Goal: Task Accomplishment & Management: Complete application form

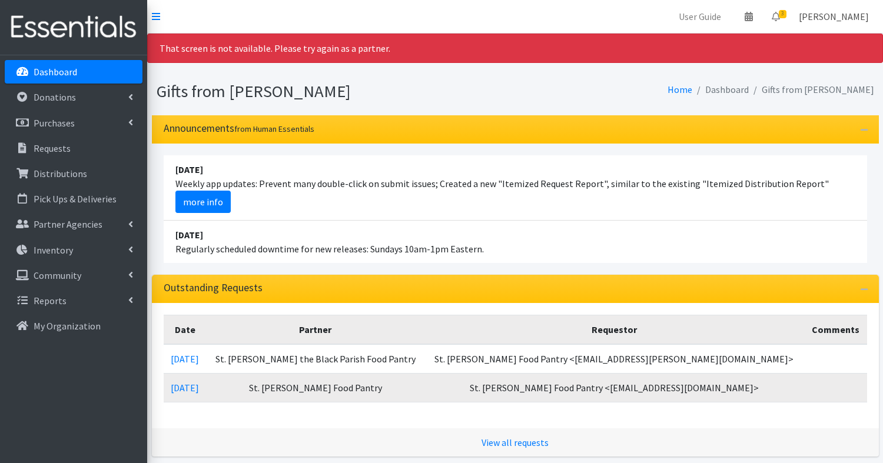
click at [854, 17] on link "[PERSON_NAME]" at bounding box center [834, 17] width 89 height 24
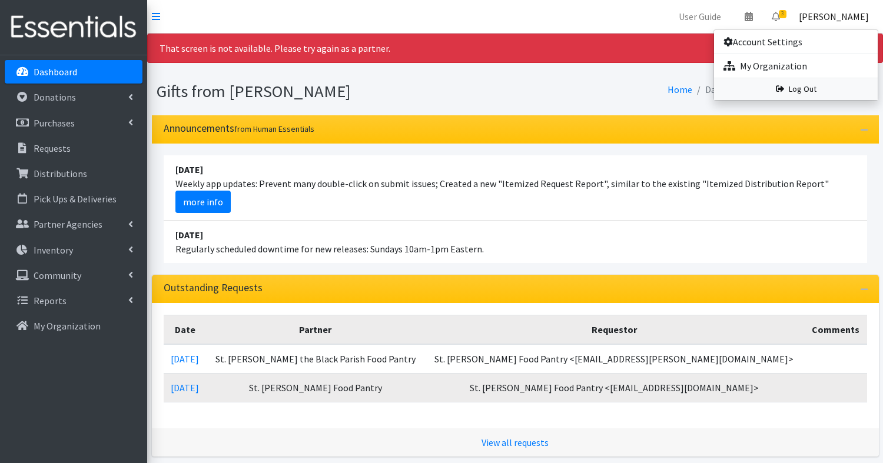
click at [798, 84] on link "Log Out" at bounding box center [796, 89] width 164 height 22
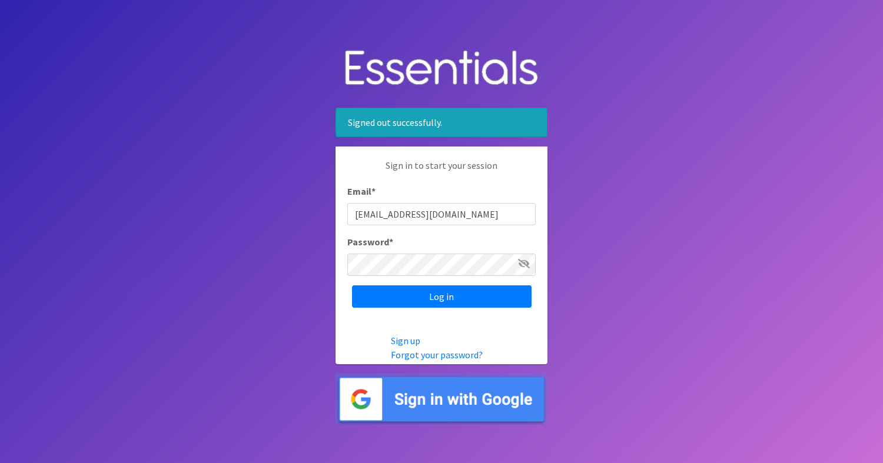
click at [467, 218] on input "diapers@giftsfromliam.org" at bounding box center [441, 214] width 188 height 22
type input "bmaynard@sd206.org"
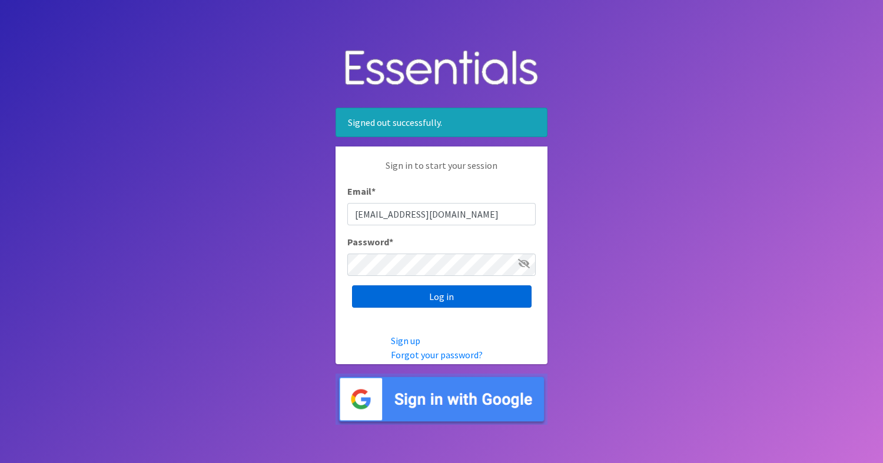
click at [472, 301] on input "Log in" at bounding box center [442, 297] width 180 height 22
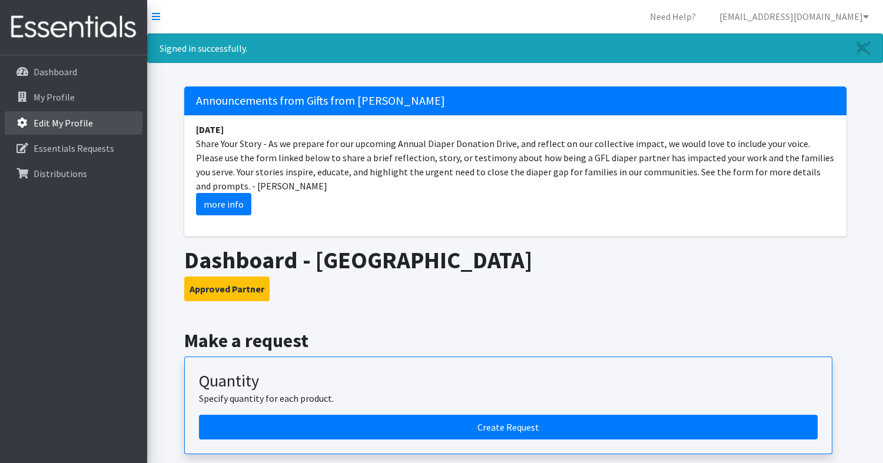
click at [21, 123] on icon at bounding box center [22, 123] width 15 height 11
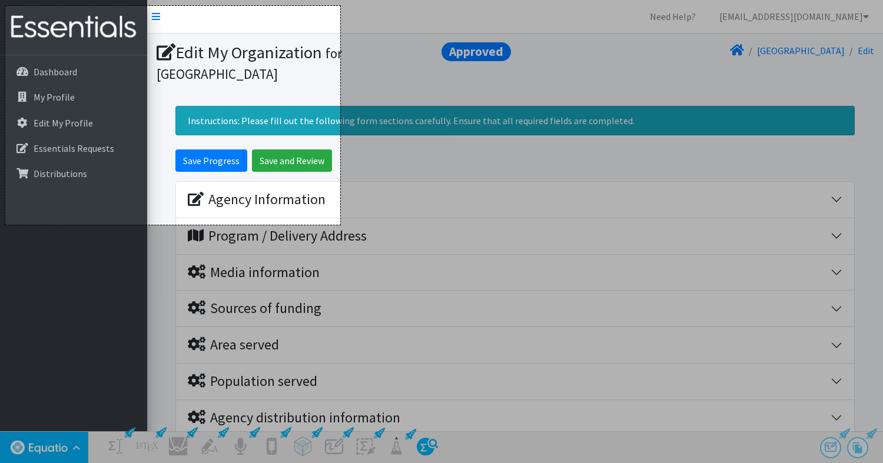
drag, startPoint x: 5, startPoint y: 6, endPoint x: 340, endPoint y: 225, distance: 400.3
click at [340, 225] on div "569 X 372 Cancel Capture" at bounding box center [441, 299] width 883 height 598
click at [323, 238] on link "Capture" at bounding box center [311, 235] width 51 height 14
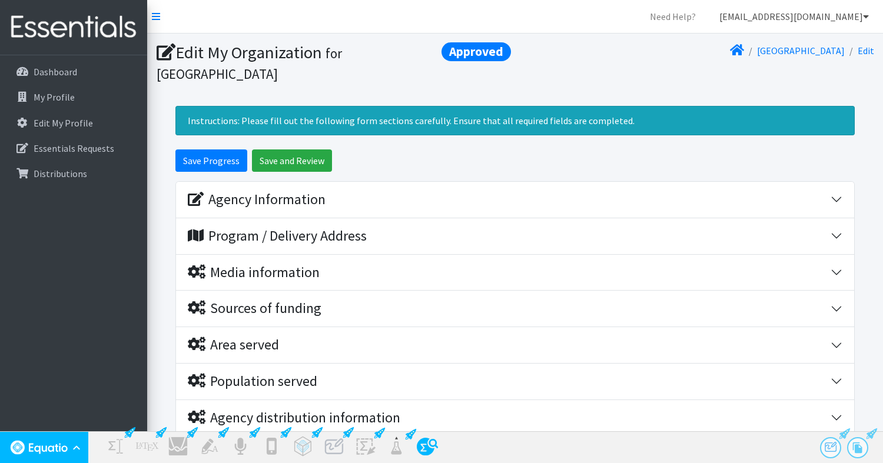
click at [796, 18] on link "bmaynard@sd206.org" at bounding box center [794, 17] width 168 height 24
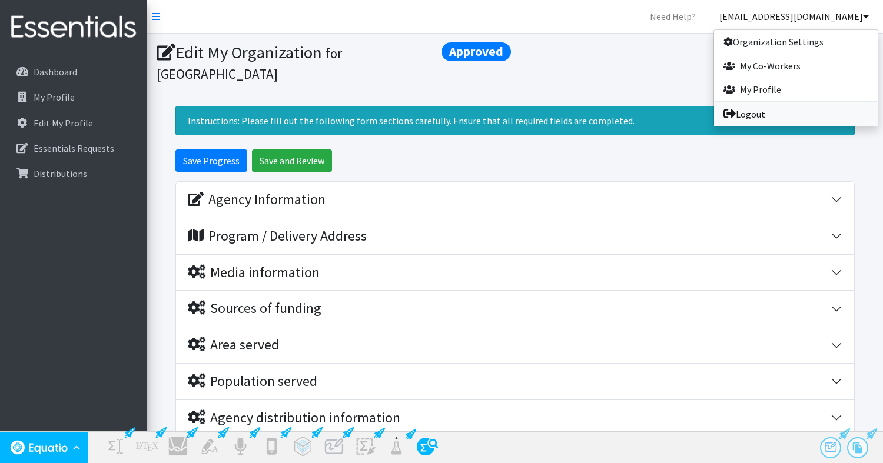
click at [761, 111] on link "Logout" at bounding box center [796, 114] width 164 height 24
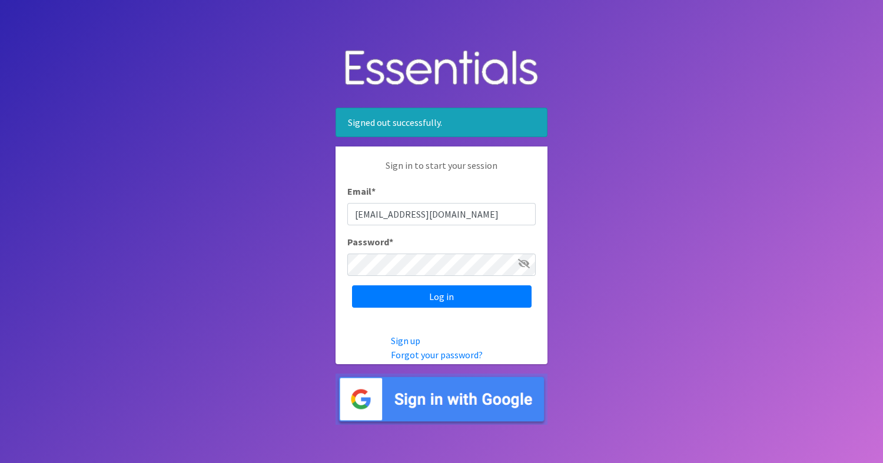
click at [444, 215] on input "bmaynard@sd206.org" at bounding box center [441, 214] width 188 height 22
type input "diapers@giftsfromliam.org"
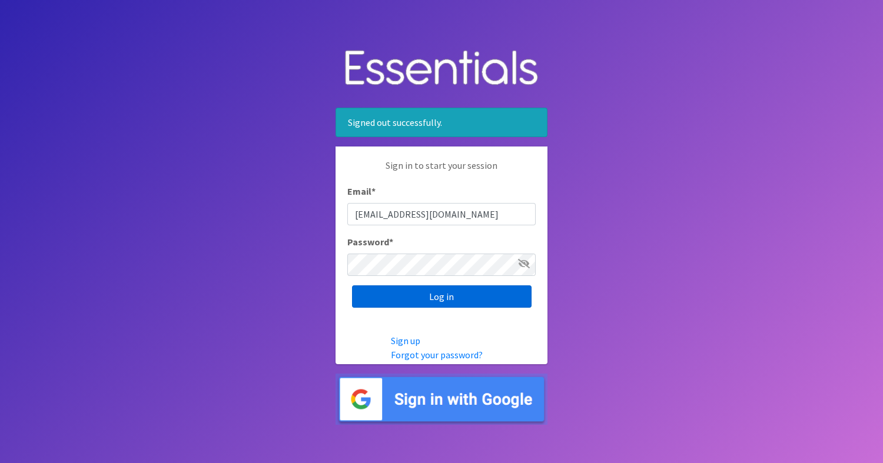
click at [469, 295] on input "Log in" at bounding box center [442, 297] width 180 height 22
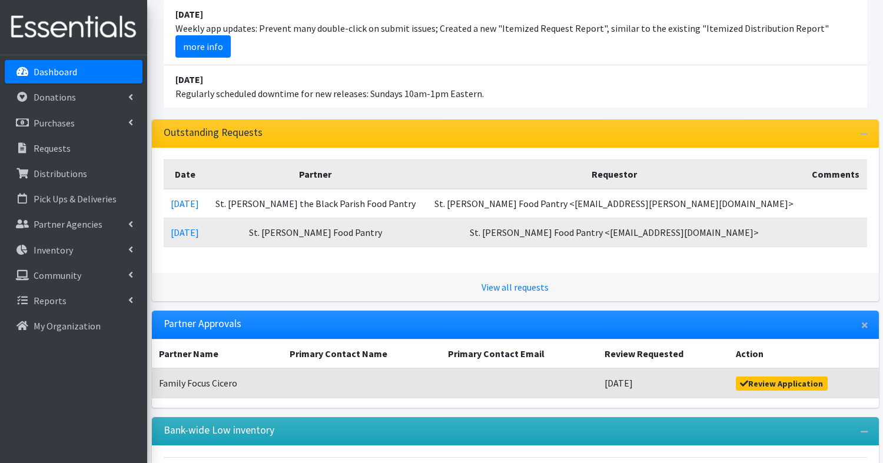
scroll to position [156, 0]
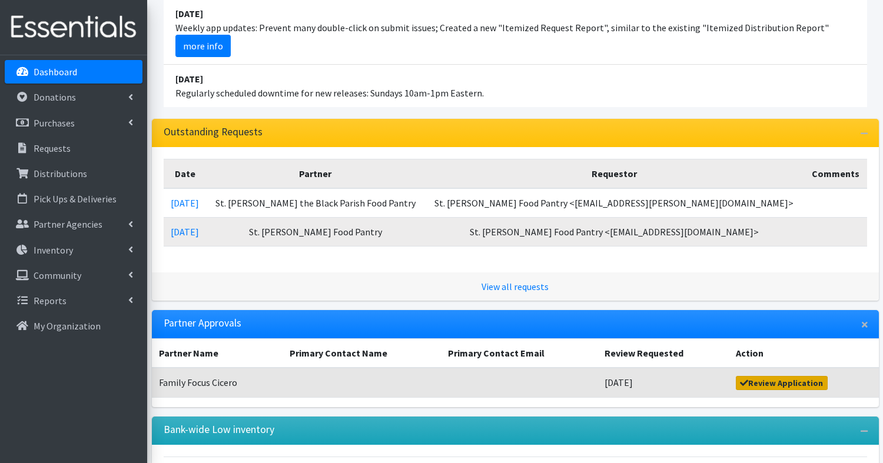
click at [752, 381] on link "Review Application" at bounding box center [782, 383] width 92 height 14
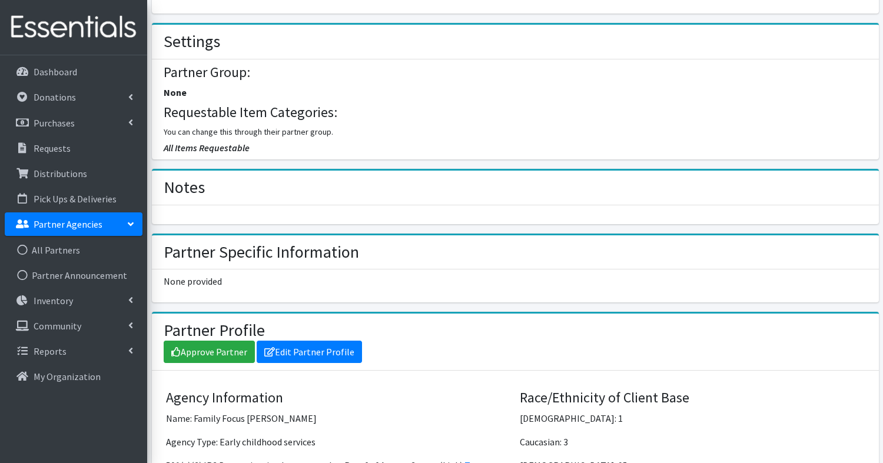
scroll to position [515, 0]
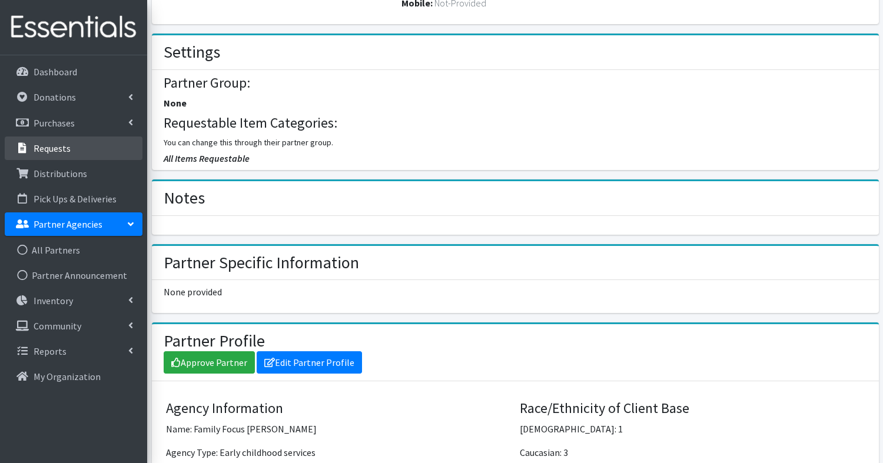
click at [59, 150] on p "Requests" at bounding box center [52, 148] width 37 height 12
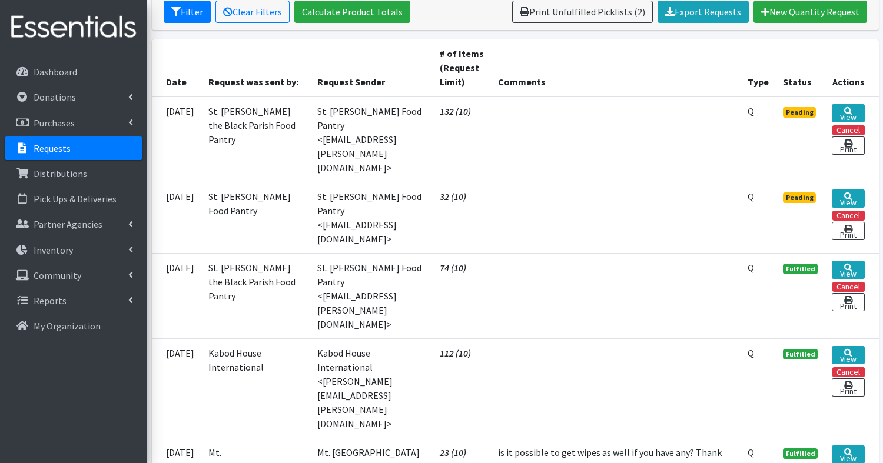
scroll to position [252, 0]
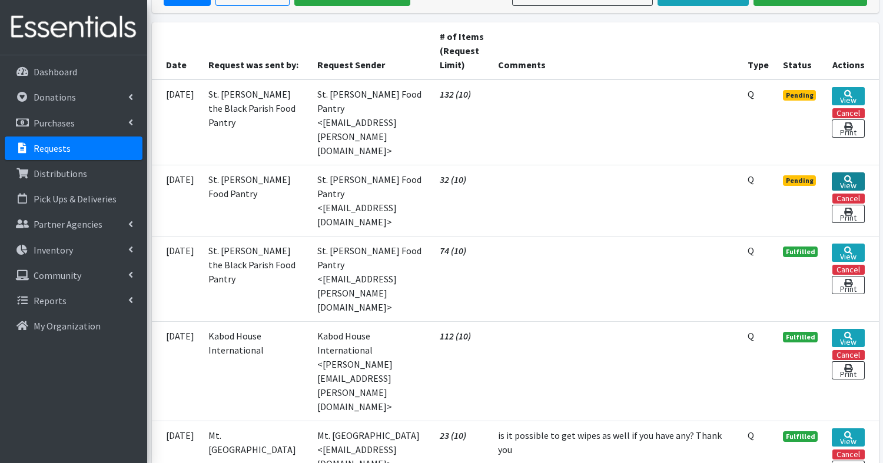
click at [842, 173] on link "View" at bounding box center [848, 182] width 32 height 18
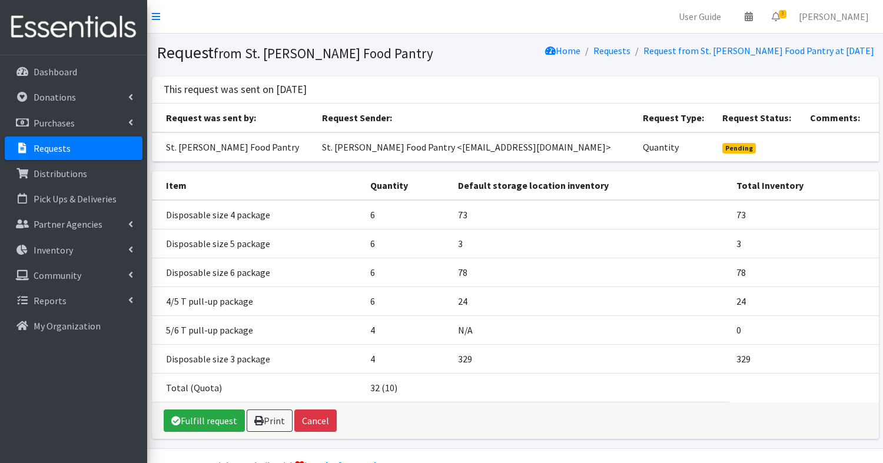
scroll to position [27, 0]
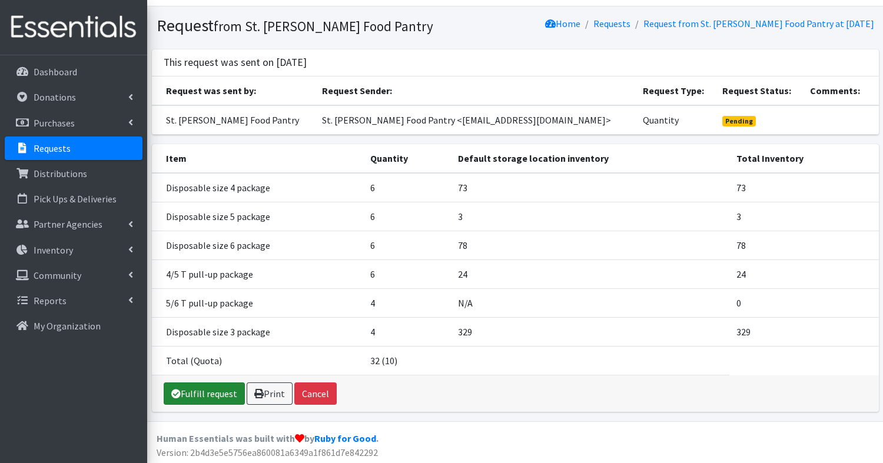
click at [206, 389] on link "Fulfill request" at bounding box center [204, 394] width 81 height 22
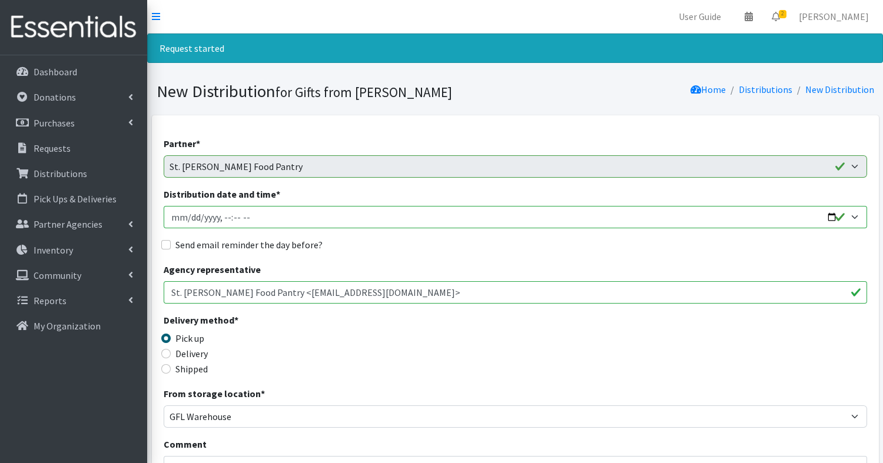
click at [374, 213] on input "Distribution date and time *" at bounding box center [516, 217] width 704 height 22
click at [851, 216] on input "Distribution date and time *" at bounding box center [516, 217] width 704 height 22
click at [852, 216] on input "Distribution date and time *" at bounding box center [516, 217] width 704 height 22
click at [165, 240] on input "Send email reminder the day before?" at bounding box center [165, 244] width 9 height 9
checkbox input "true"
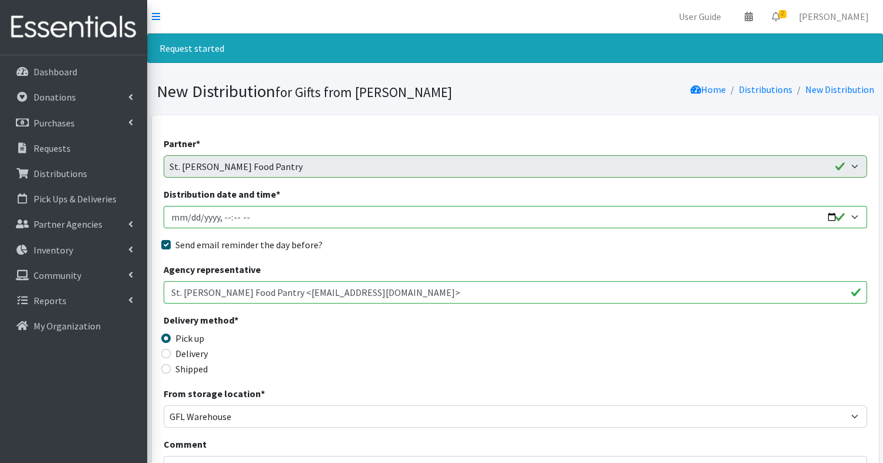
click at [249, 217] on input "Distribution date and time *" at bounding box center [516, 217] width 704 height 22
click at [831, 214] on input "Distribution date and time *" at bounding box center [516, 217] width 704 height 22
type input "2025-09-02T10:00"
click at [534, 272] on div "Agency representative St. James Food Pantry <cmoore@stjameswabash.org>" at bounding box center [516, 283] width 704 height 41
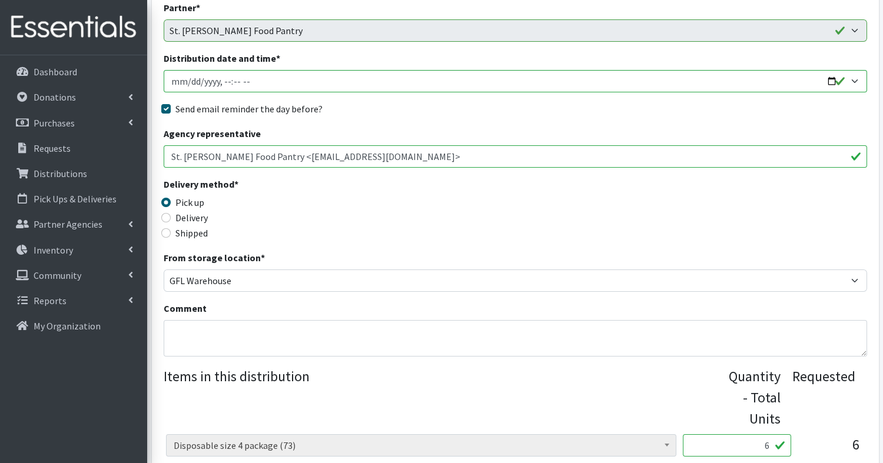
scroll to position [141, 0]
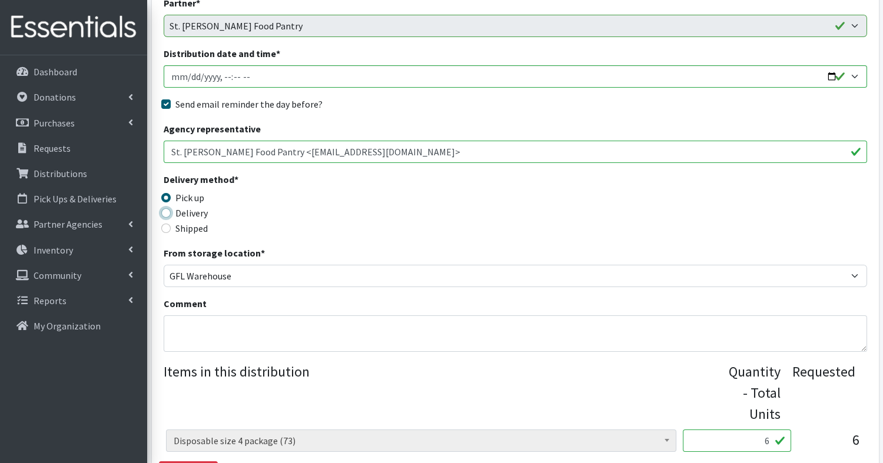
click at [164, 213] on input "Delivery" at bounding box center [165, 212] width 9 height 9
radio input "true"
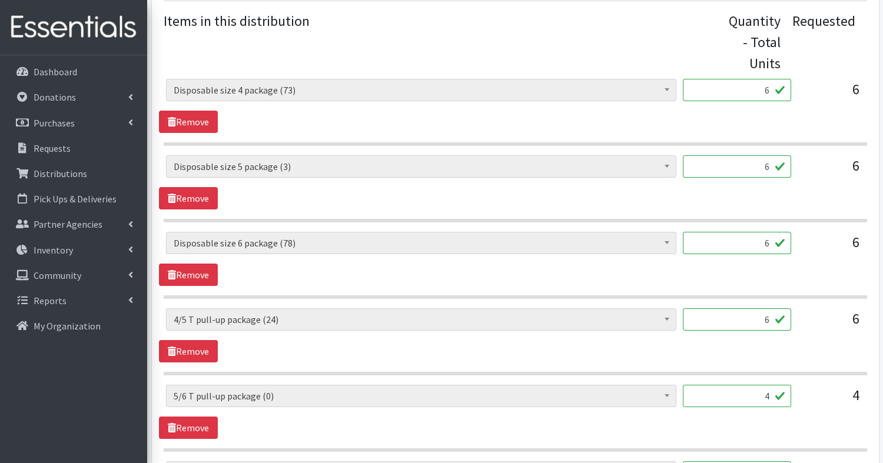
scroll to position [492, 0]
click at [768, 170] on input "6" at bounding box center [737, 166] width 108 height 22
type input "1"
click at [803, 248] on div "6" at bounding box center [830, 247] width 59 height 32
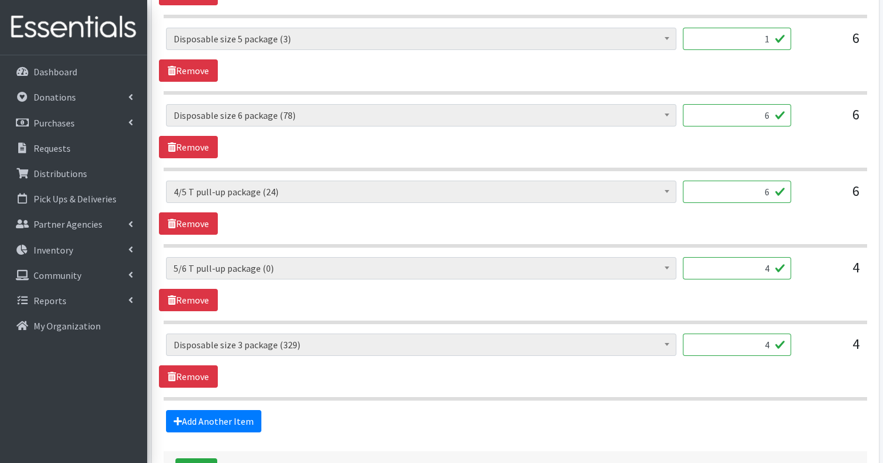
scroll to position [620, 0]
click at [203, 294] on link "Remove" at bounding box center [188, 299] width 59 height 22
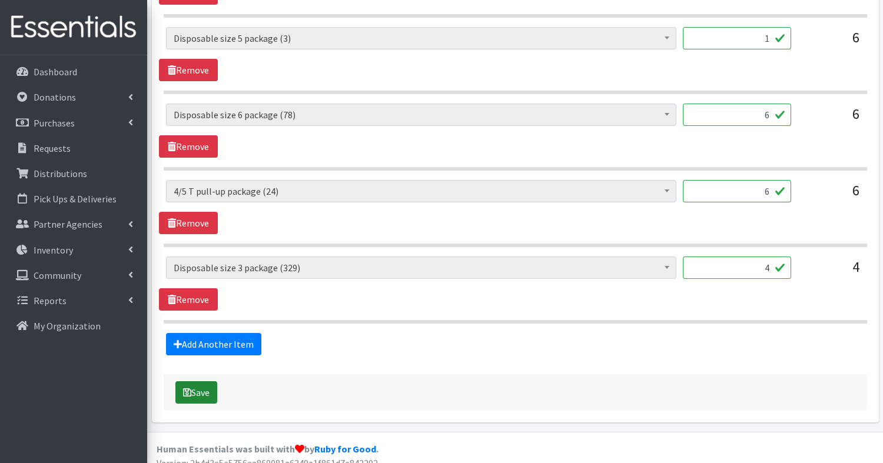
click at [204, 389] on button "Save" at bounding box center [196, 393] width 42 height 22
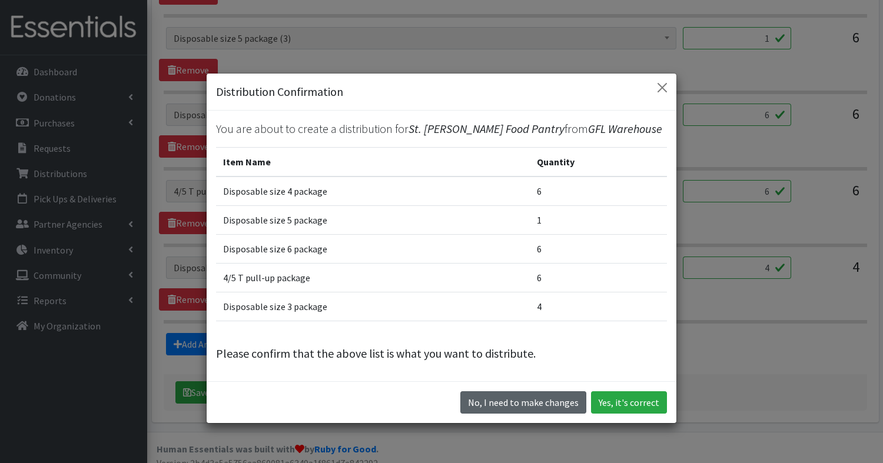
click at [562, 402] on button "No, I need to make changes" at bounding box center [523, 403] width 126 height 22
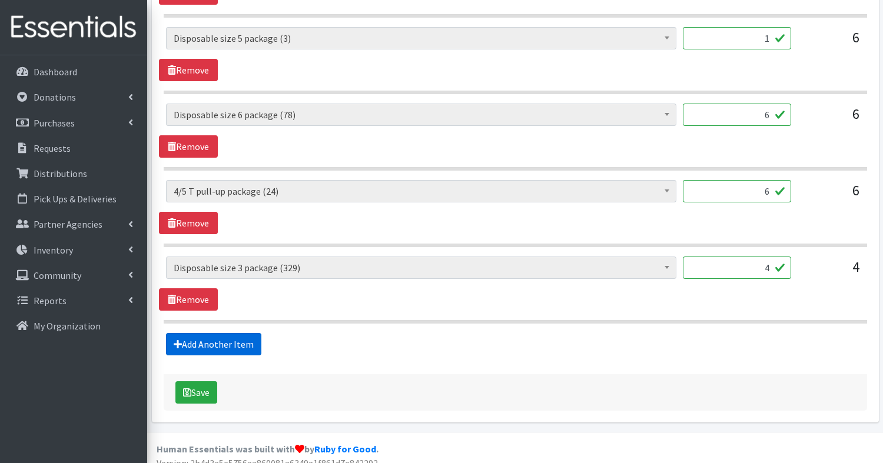
click at [229, 333] on link "Add Another Item" at bounding box center [213, 344] width 95 height 22
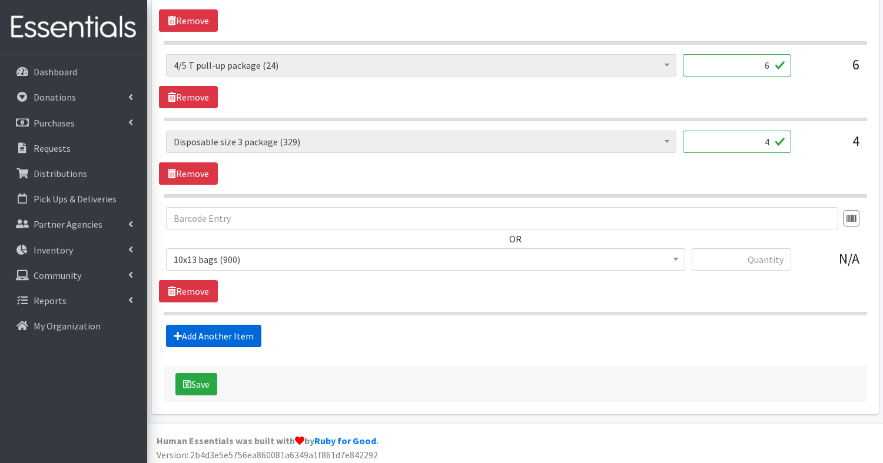
scroll to position [747, 0]
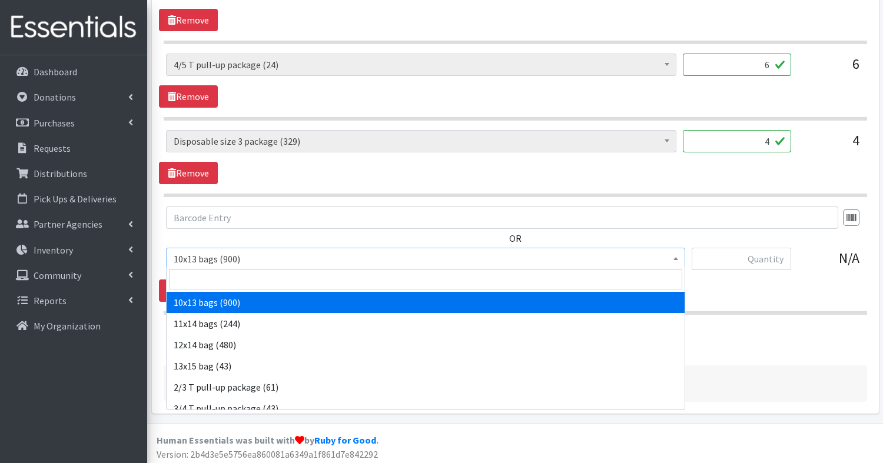
click at [247, 253] on span "10x13 bags (900)" at bounding box center [426, 259] width 504 height 16
click at [248, 274] on input "search" at bounding box center [425, 280] width 513 height 20
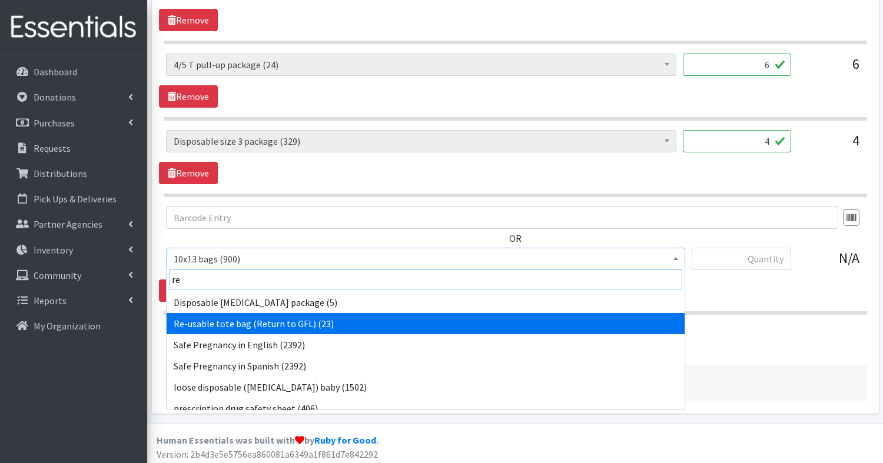
type input "re"
select select "15424"
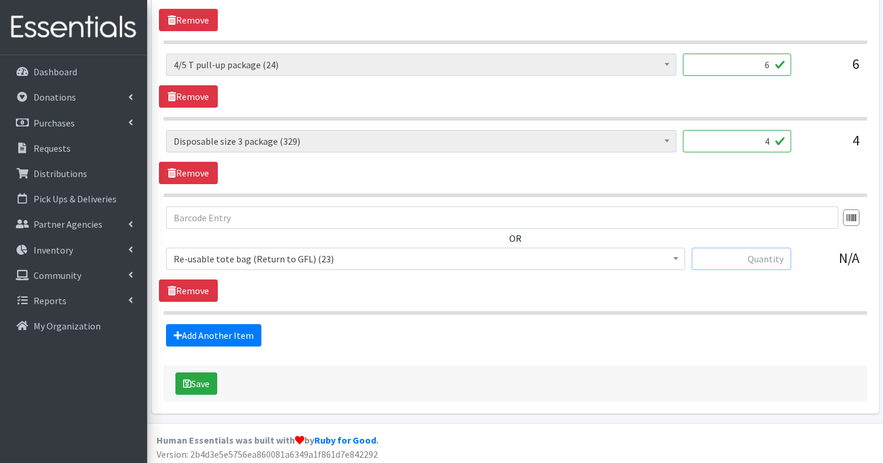
click at [742, 252] on input "text" at bounding box center [742, 259] width 100 height 22
type input "2"
click at [201, 382] on button "Save" at bounding box center [196, 384] width 42 height 22
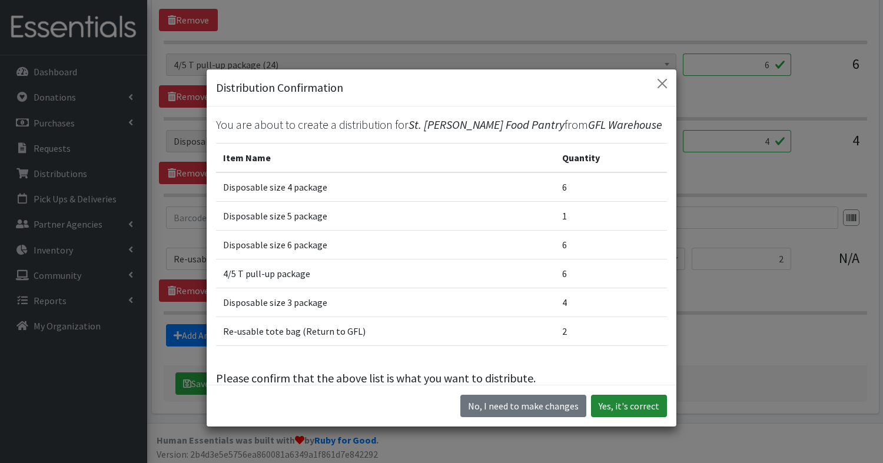
click at [645, 406] on button "Yes, it's correct" at bounding box center [629, 406] width 76 height 22
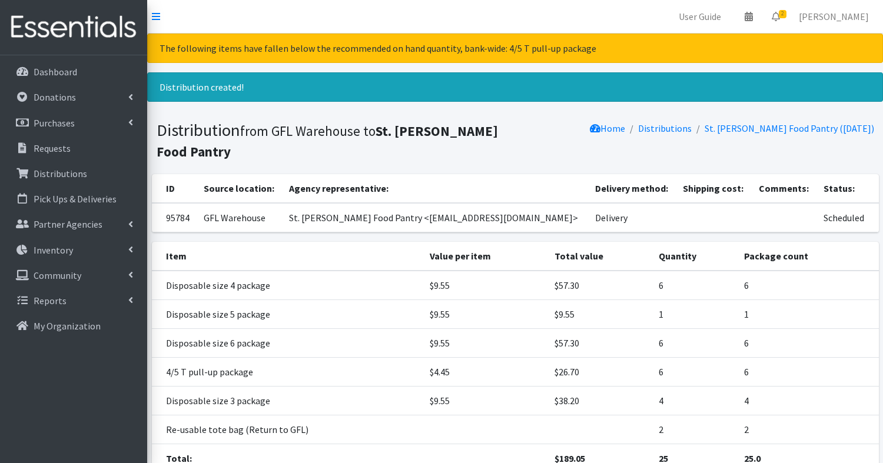
scroll to position [98, 0]
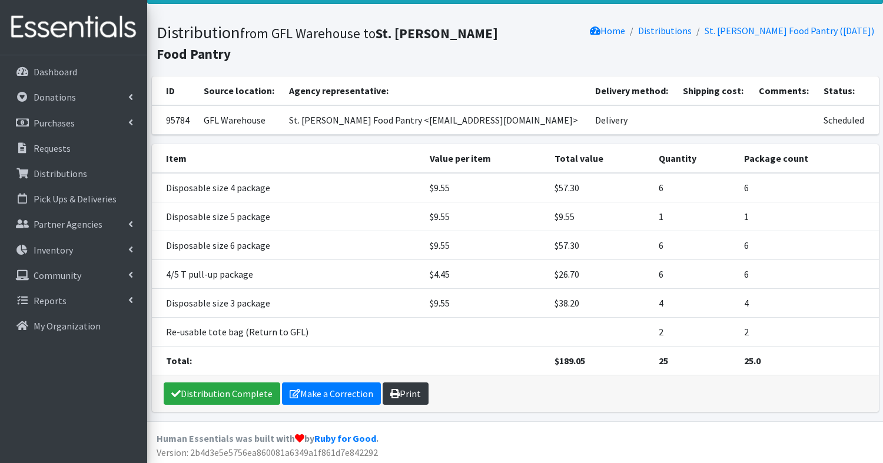
click at [414, 394] on link "Print" at bounding box center [406, 394] width 46 height 22
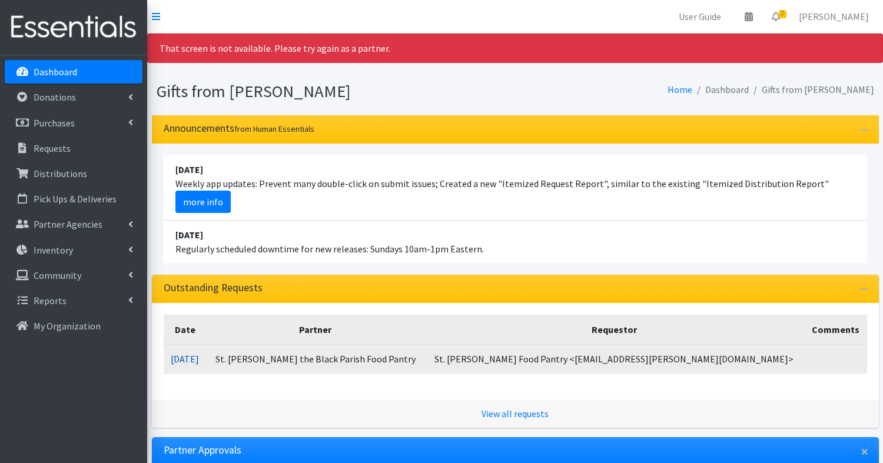
click at [199, 360] on link "08/14/2025" at bounding box center [185, 359] width 28 height 12
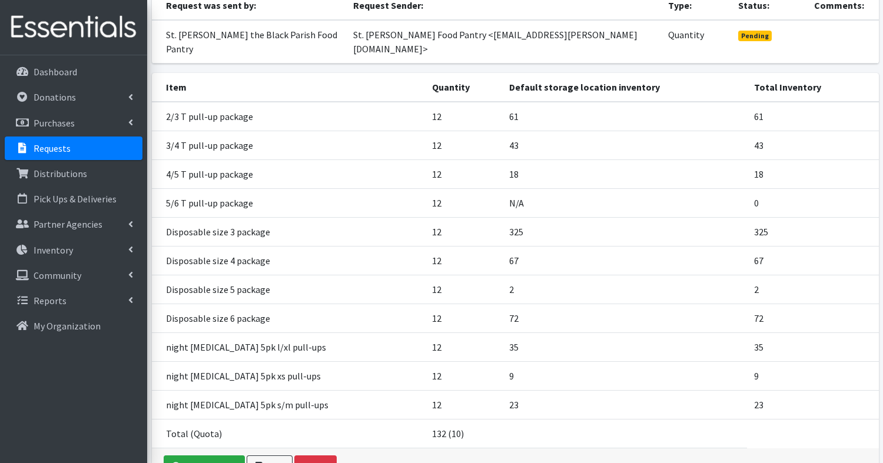
scroll to position [184, 0]
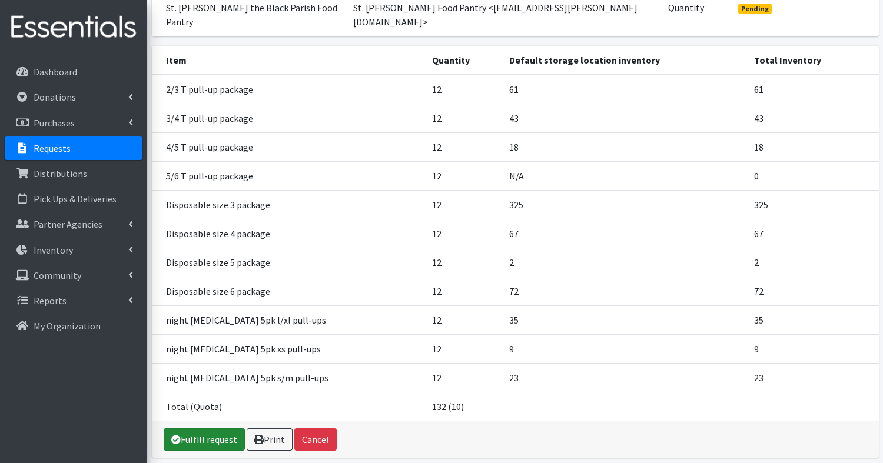
click at [201, 429] on link "Fulfill request" at bounding box center [204, 440] width 81 height 22
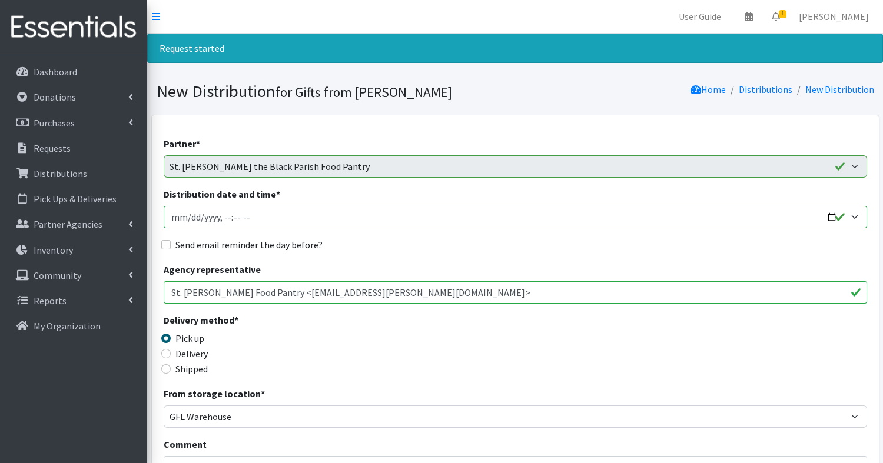
click at [828, 218] on input "Distribution date and time *" at bounding box center [516, 217] width 704 height 22
type input "[DATE]T10:30"
click at [456, 292] on input "St. [PERSON_NAME] Food Pantry <[EMAIL_ADDRESS][PERSON_NAME][DOMAIN_NAME]>" at bounding box center [516, 292] width 704 height 22
click at [163, 243] on input "Send email reminder the day before?" at bounding box center [165, 244] width 9 height 9
checkbox input "true"
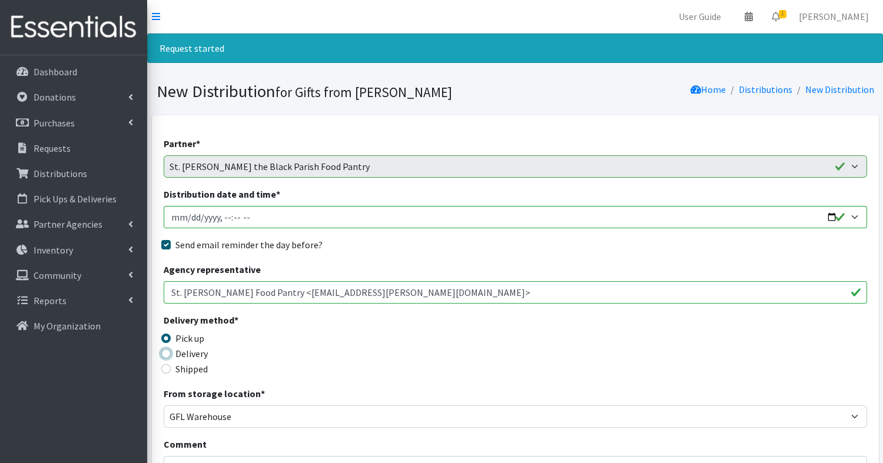
click at [164, 353] on input "Delivery" at bounding box center [165, 353] width 9 height 9
radio input "true"
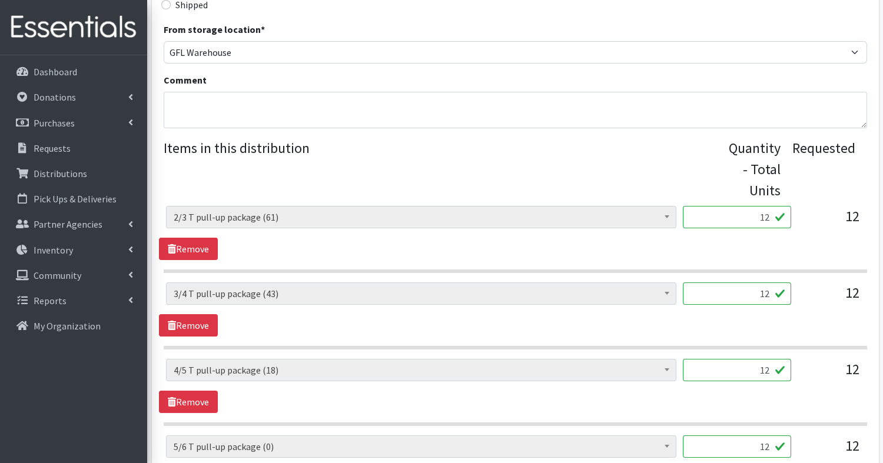
scroll to position [366, 0]
click at [743, 217] on input "12" at bounding box center [737, 216] width 108 height 22
type input "1"
type input "5"
click at [774, 296] on input "12" at bounding box center [737, 292] width 108 height 22
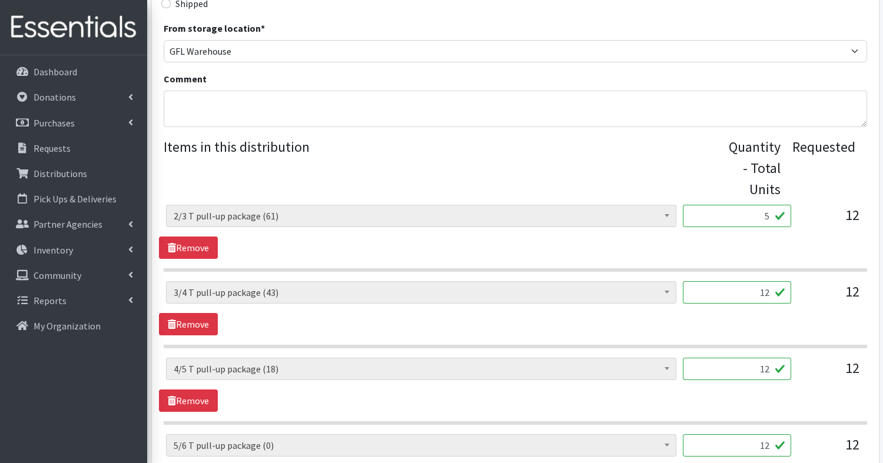
type input "1"
type input "5"
click at [772, 366] on input "12" at bounding box center [737, 369] width 108 height 22
type input "1"
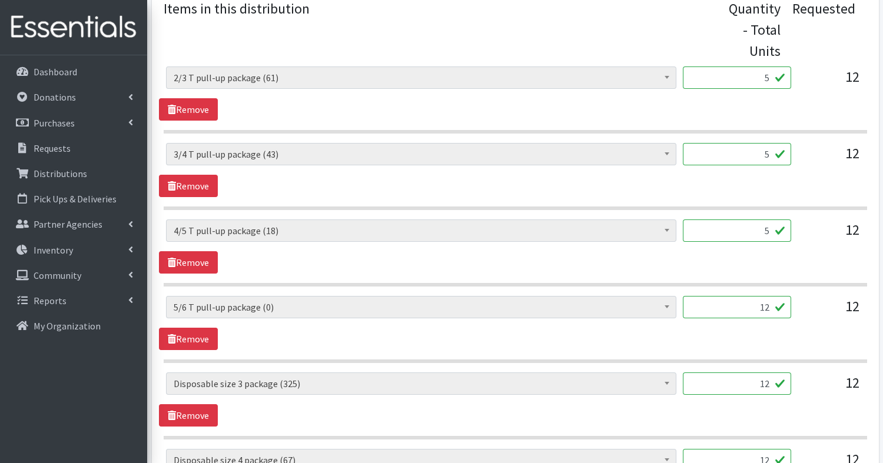
scroll to position [506, 0]
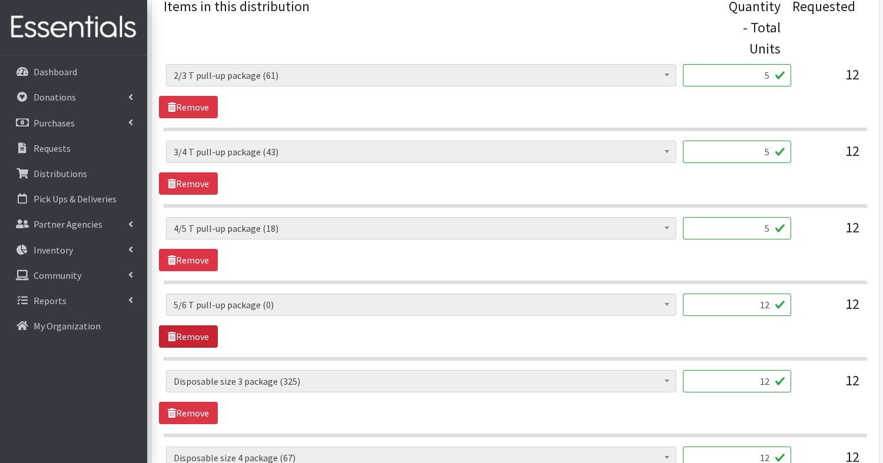
type input "5"
click at [203, 332] on link "Remove" at bounding box center [188, 337] width 59 height 22
click at [775, 382] on input "12" at bounding box center [737, 381] width 108 height 22
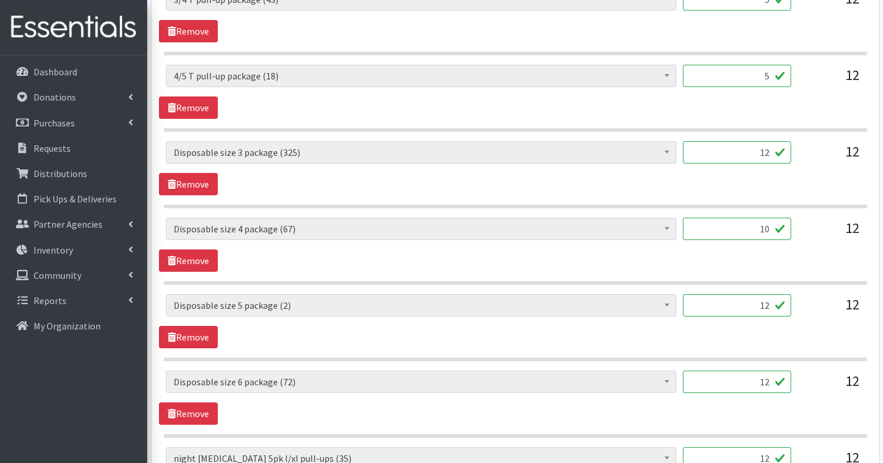
scroll to position [666, 0]
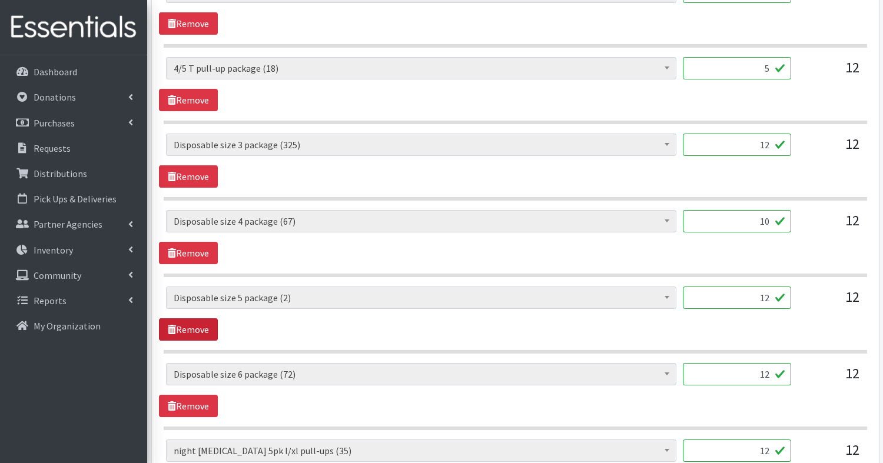
type input "10"
click at [197, 324] on link "Remove" at bounding box center [188, 330] width 59 height 22
click at [768, 296] on input "12" at bounding box center [737, 298] width 108 height 22
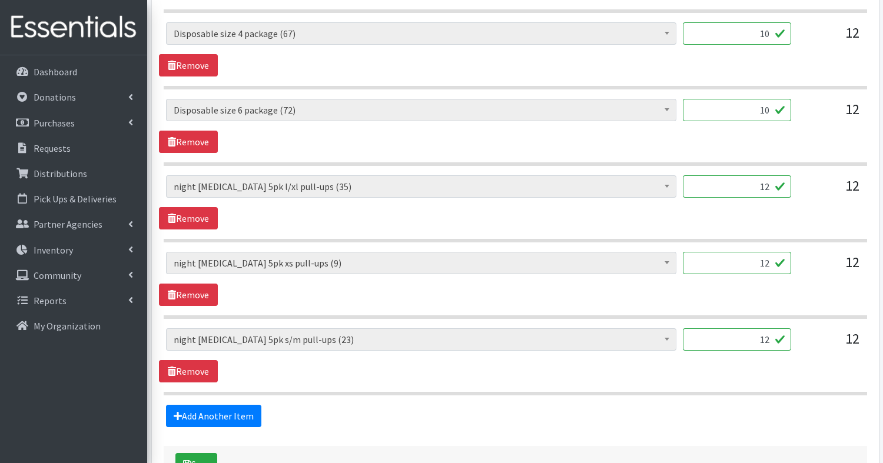
scroll to position [855, 0]
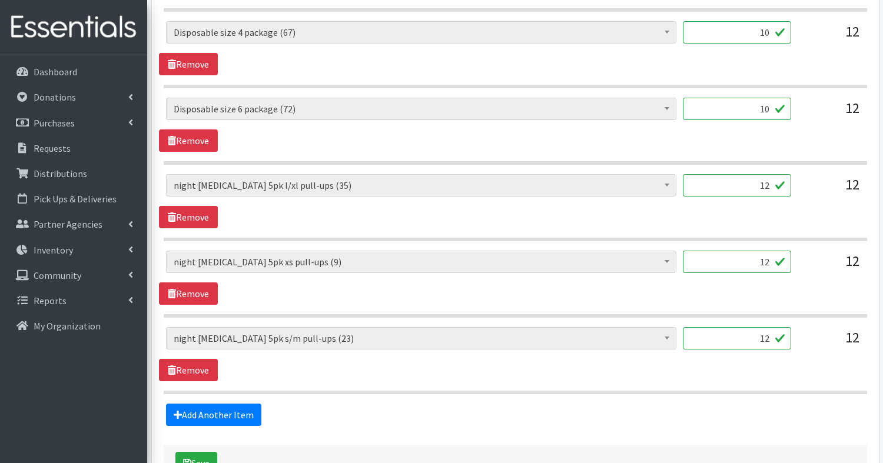
type input "10"
click at [772, 184] on input "12" at bounding box center [737, 185] width 108 height 22
type input "1"
type input "5"
click at [771, 264] on input "12" at bounding box center [737, 262] width 108 height 22
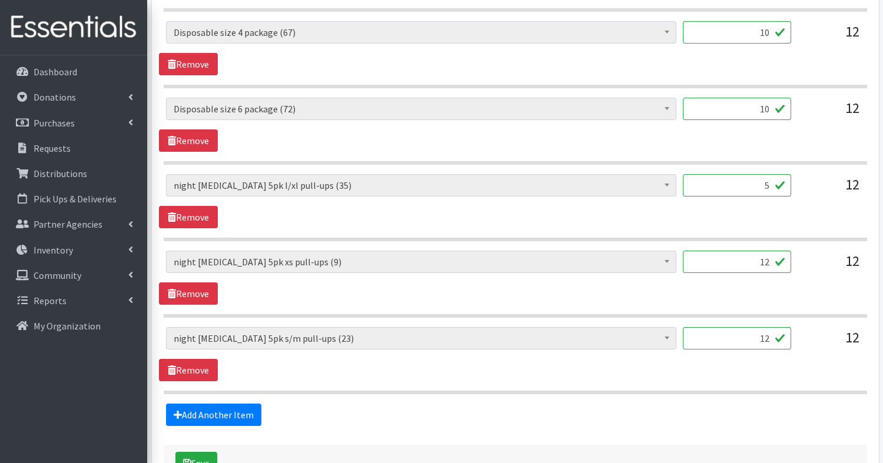
type input "1"
type input "4"
click at [768, 329] on input "12" at bounding box center [737, 338] width 108 height 22
type input "1"
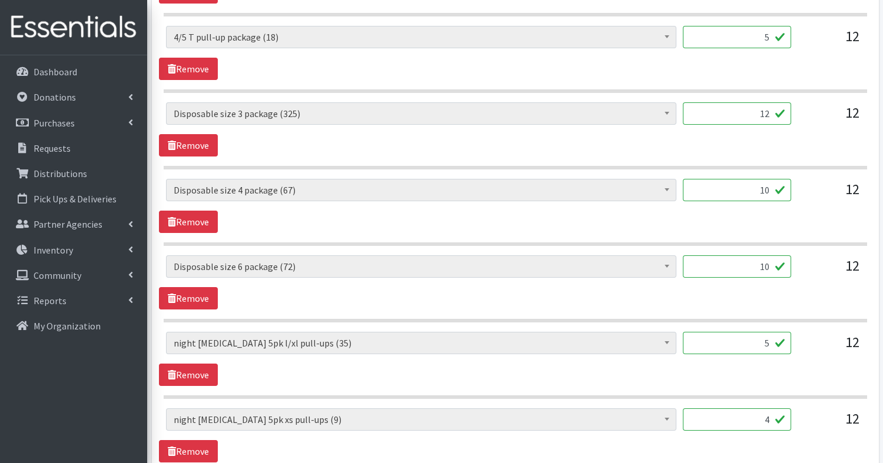
scroll to position [697, 0]
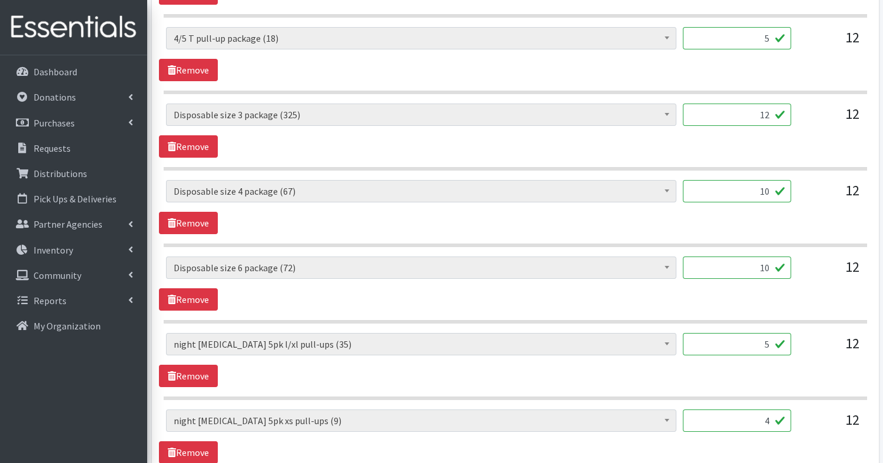
type input "4"
click at [775, 117] on input "12" at bounding box center [737, 115] width 108 height 22
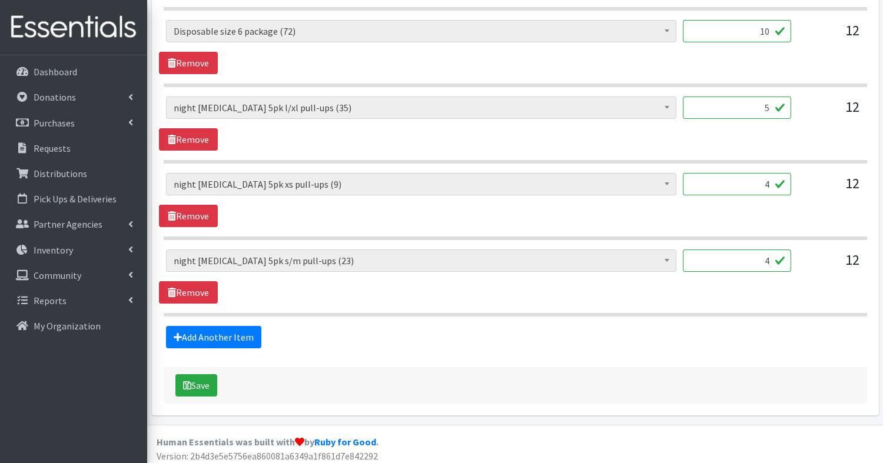
scroll to position [931, 0]
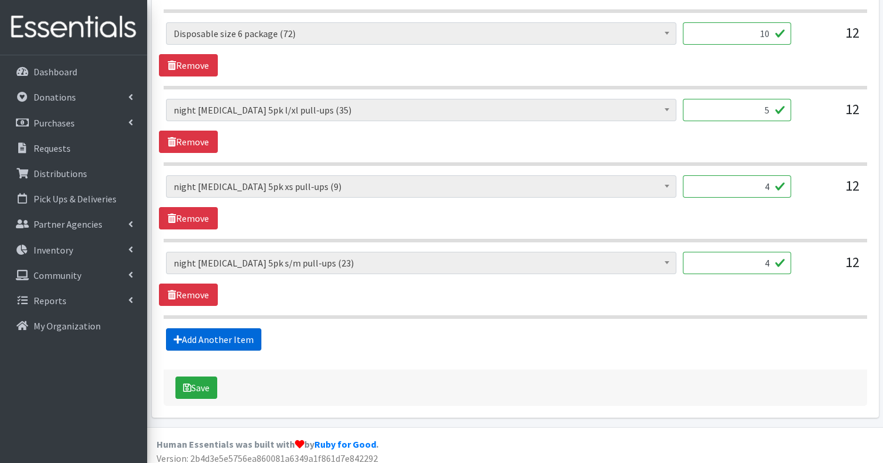
type input "10"
click at [219, 338] on link "Add Another Item" at bounding box center [213, 340] width 95 height 22
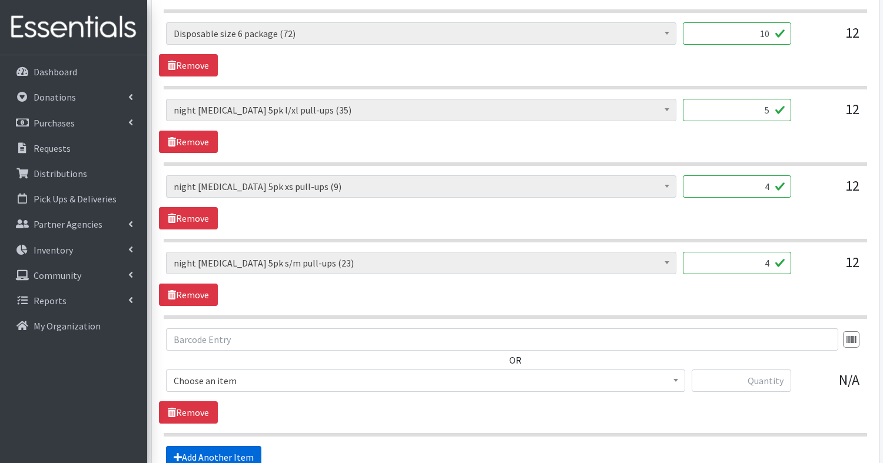
scroll to position [1051, 0]
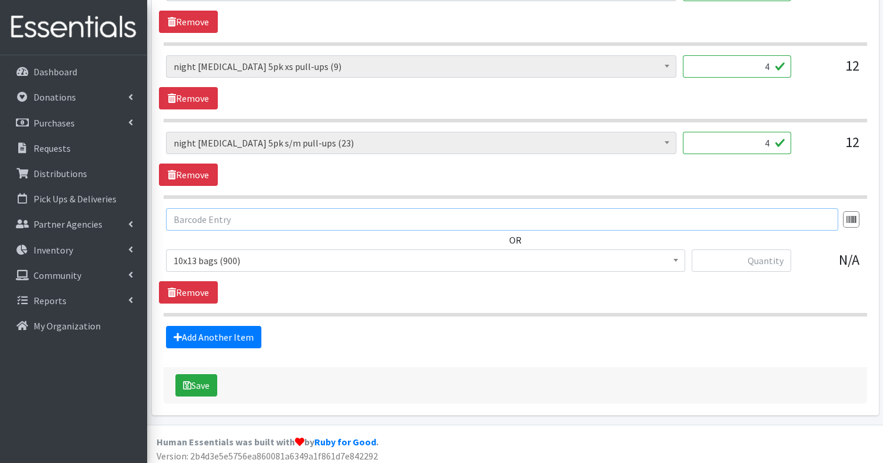
click at [219, 208] on input "text" at bounding box center [502, 219] width 672 height 22
type input "r"
click at [207, 256] on span "10x13 bags (900)" at bounding box center [426, 261] width 504 height 16
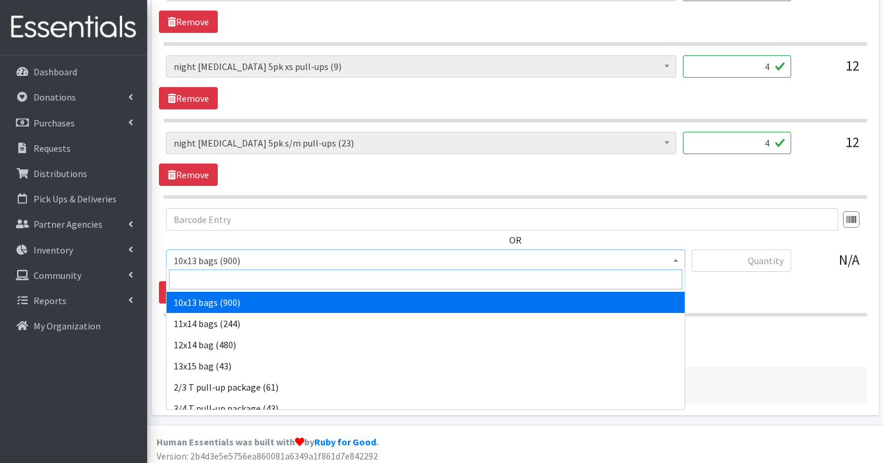
click at [201, 276] on input "search" at bounding box center [425, 280] width 513 height 20
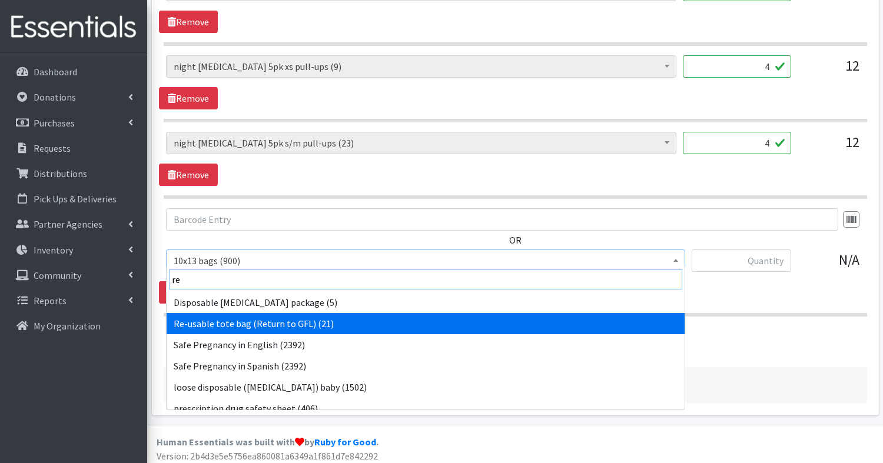
type input "re"
select select "15424"
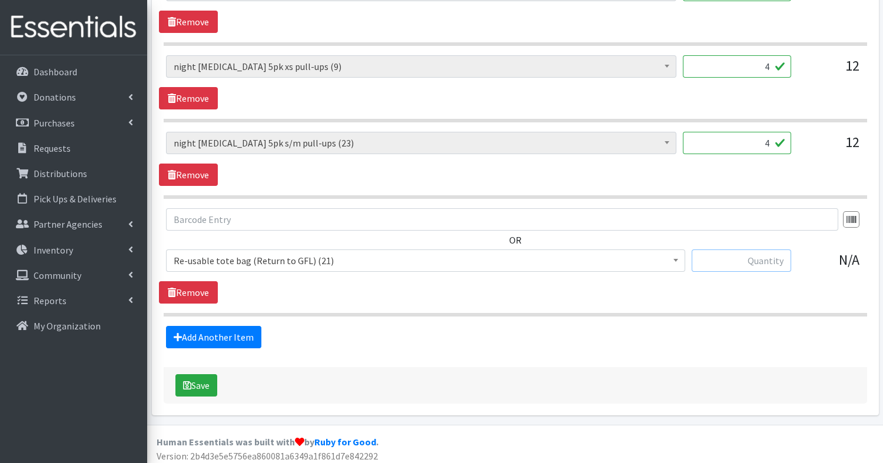
click at [750, 261] on input "text" at bounding box center [742, 261] width 100 height 22
type input "1"
click at [197, 380] on button "Save" at bounding box center [196, 385] width 42 height 22
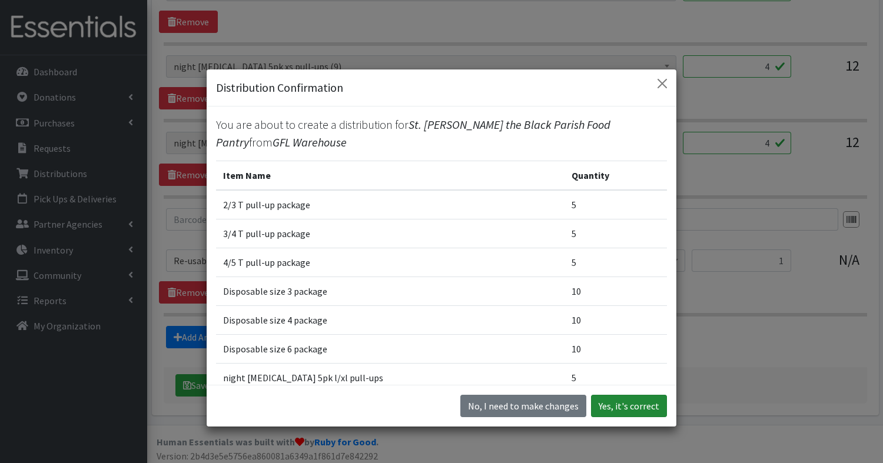
click at [642, 404] on button "Yes, it's correct" at bounding box center [629, 406] width 76 height 22
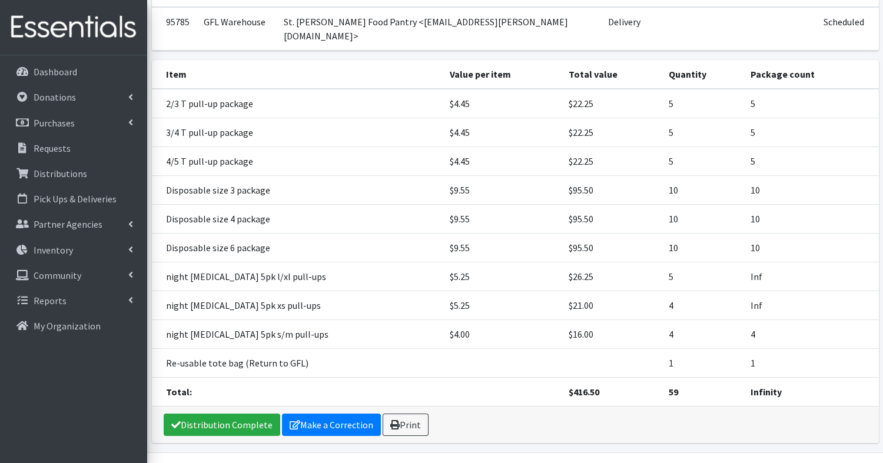
scroll to position [210, 0]
click at [410, 414] on link "Print" at bounding box center [406, 425] width 46 height 22
